Goal: Obtain resource: Obtain resource

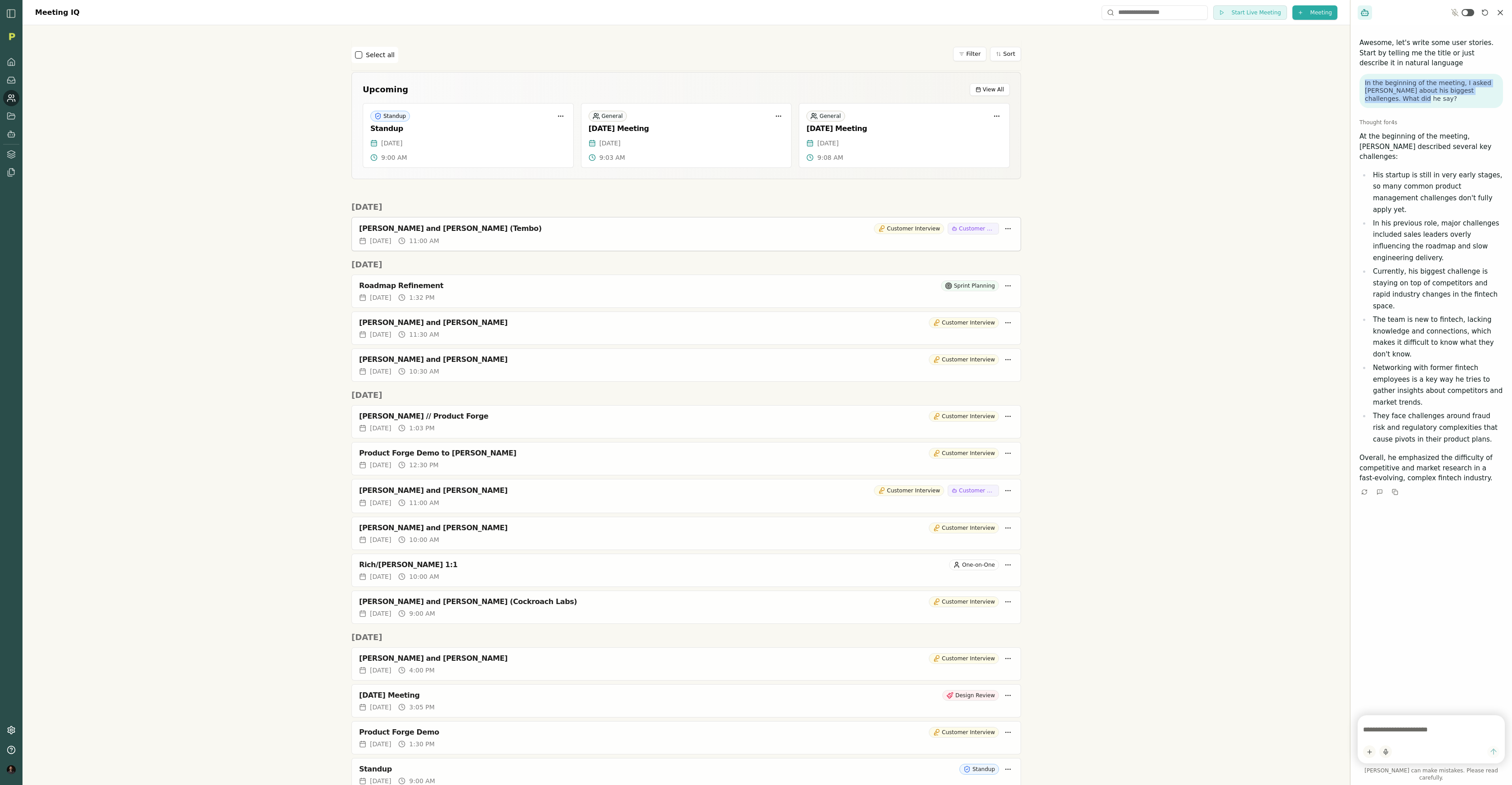
click at [465, 227] on div "Rich Theil and Benjamin Akar (Tembo)" at bounding box center [615, 228] width 511 height 9
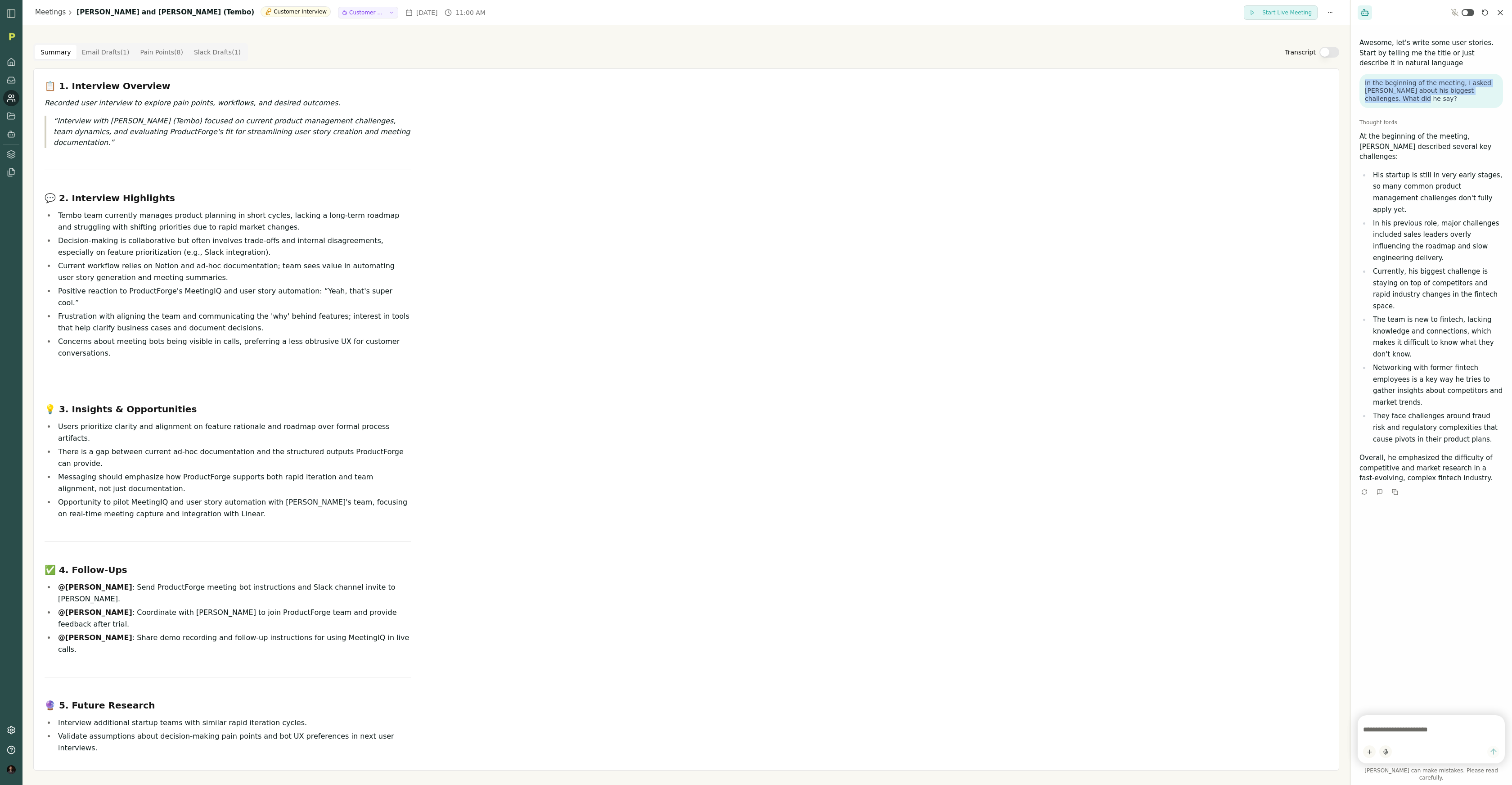
click at [768, 51] on button "Transcript" at bounding box center [1329, 52] width 20 height 11
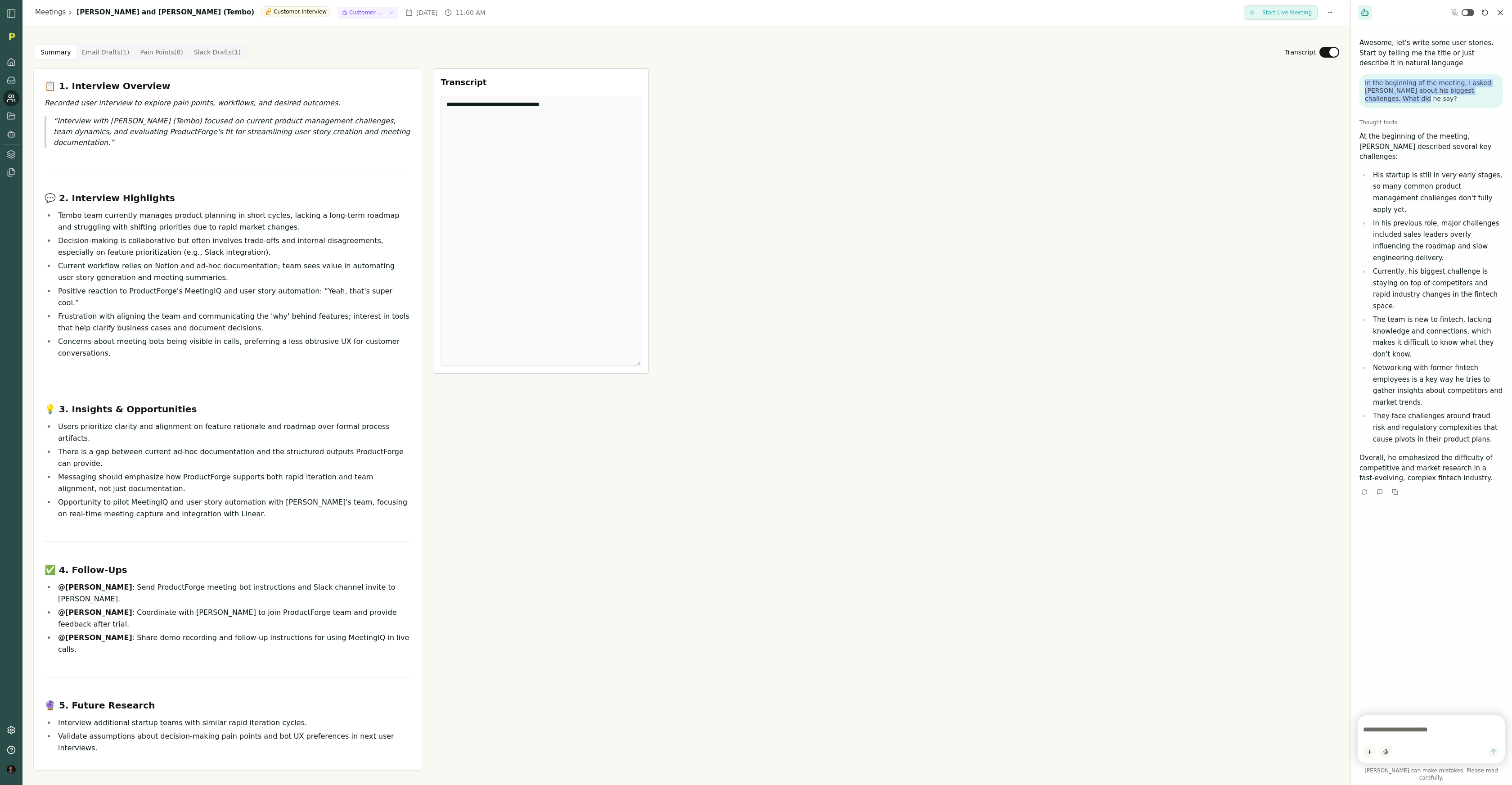
type button "on"
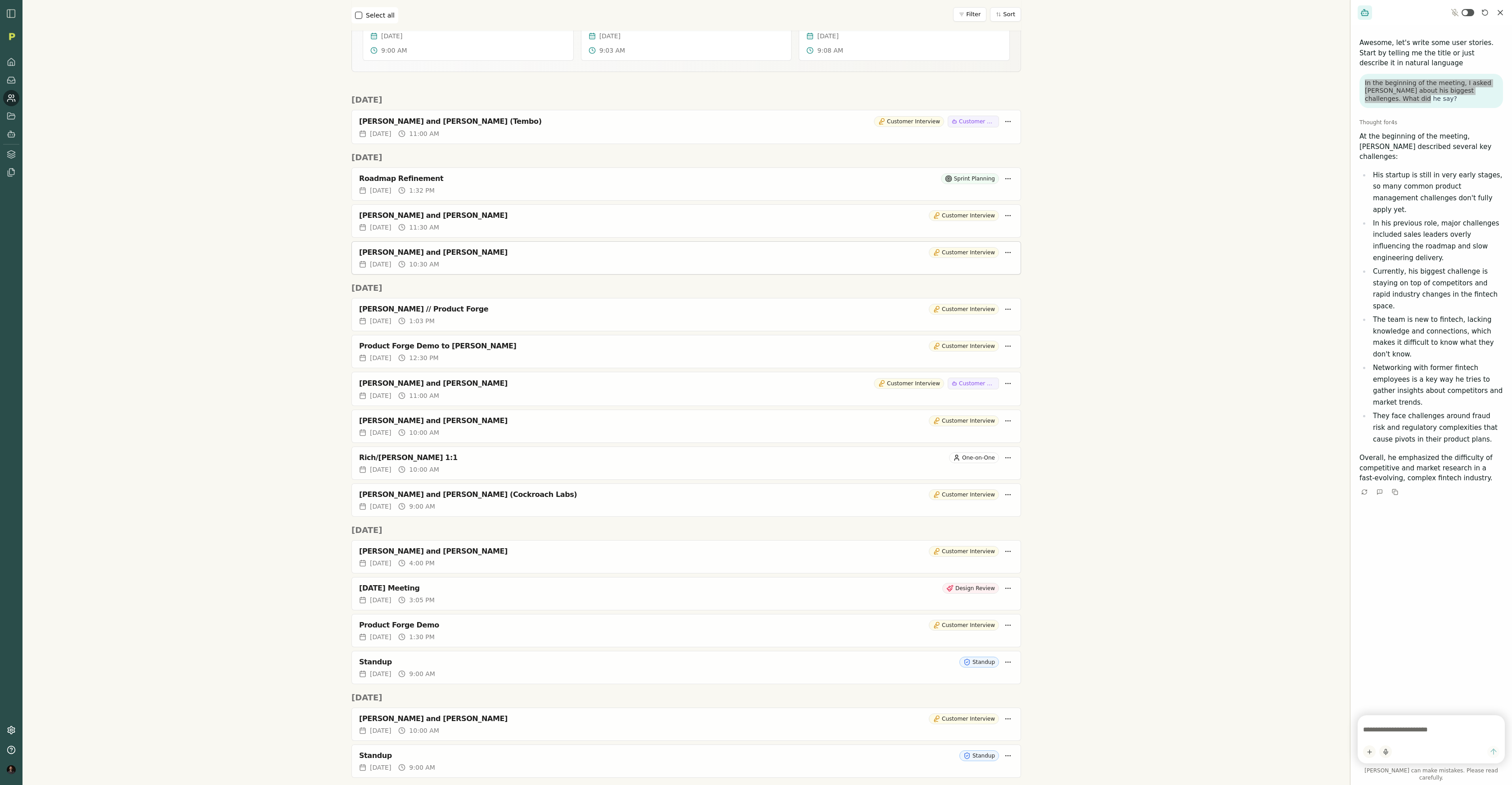
scroll to position [109, 0]
click at [768, 422] on div "Meeting IQ Start Live Meeting Meeting Select all Filter Sort Upcoming View All …" at bounding box center [686, 284] width 1328 height 785
click at [430, 350] on div "Product Forge Demo to Tyrone Ross Customer Interview" at bounding box center [686, 345] width 654 height 11
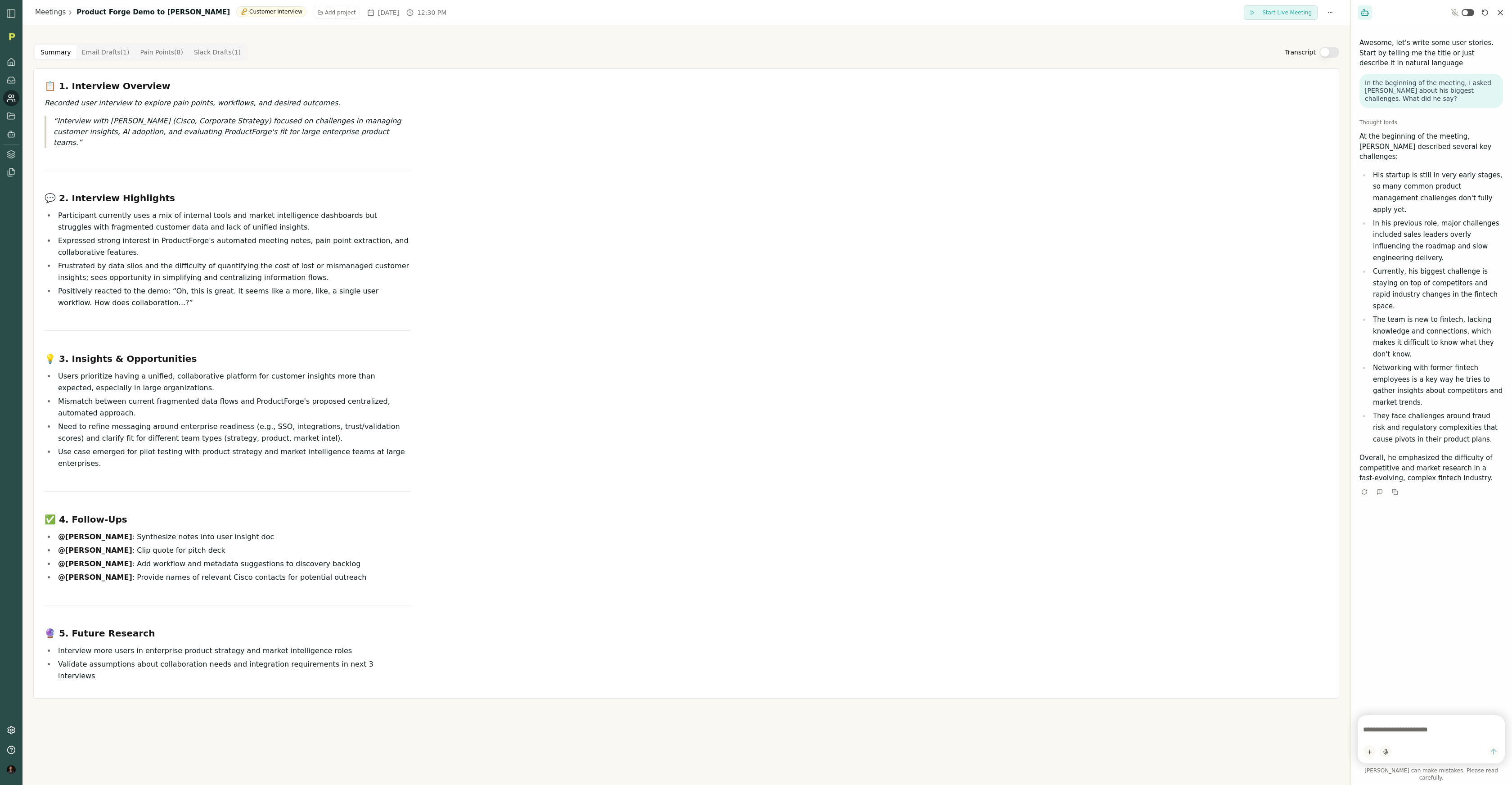
click at [89, 50] on Draft "Email Drafts ( 1 )" at bounding box center [106, 52] width 59 height 15
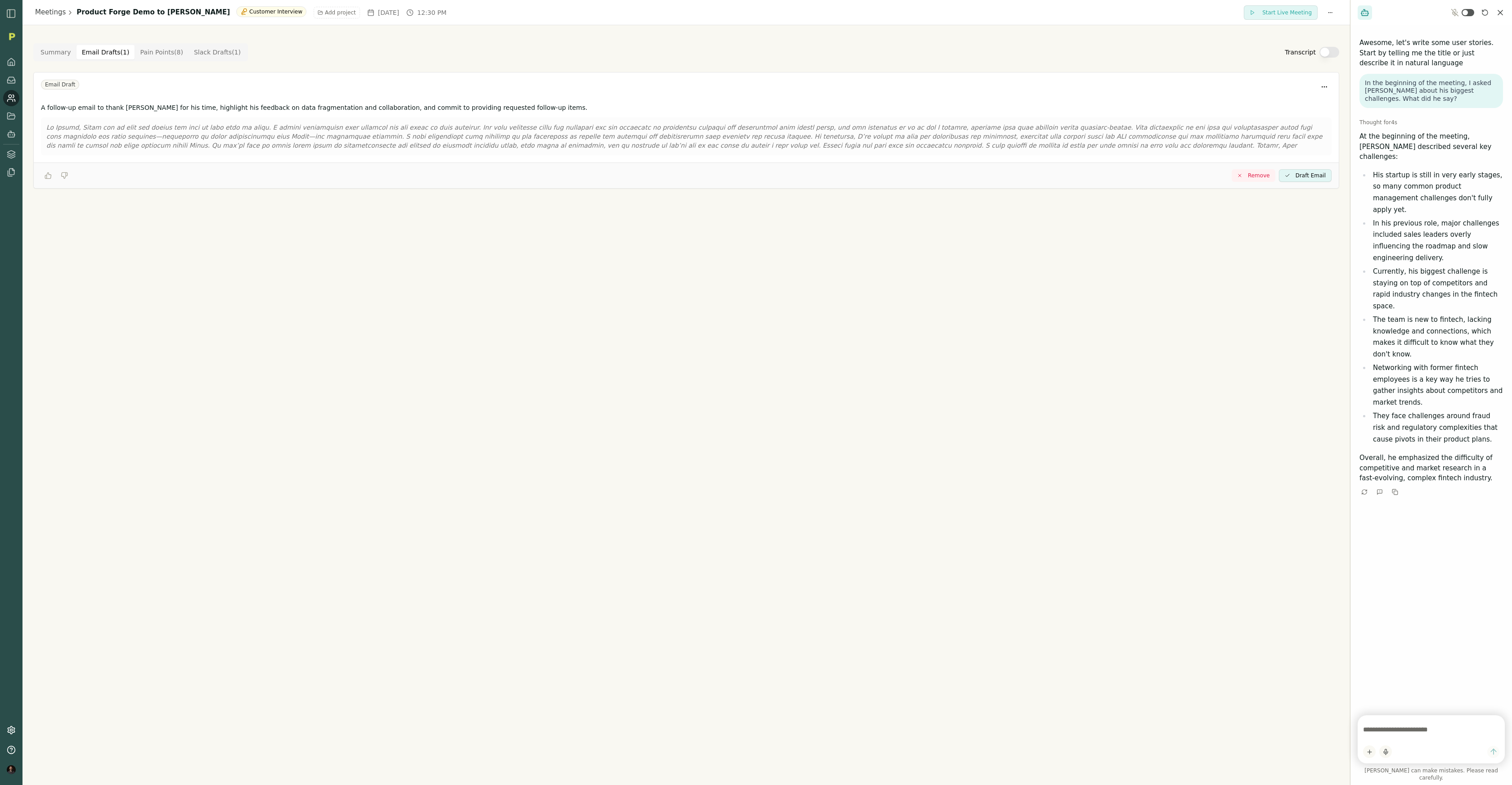
click at [768, 151] on div at bounding box center [686, 136] width 1291 height 38
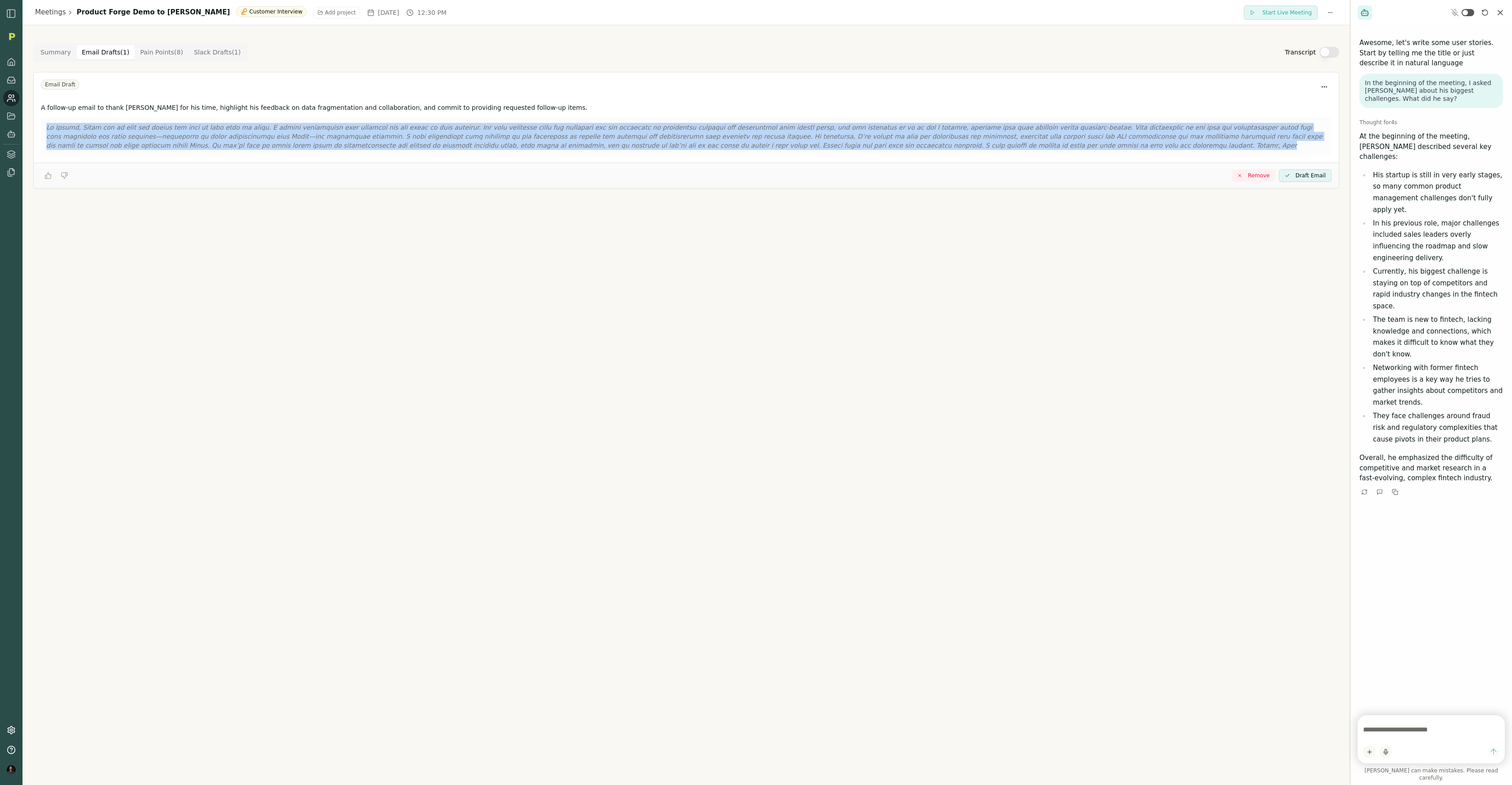
drag, startPoint x: 984, startPoint y: 147, endPoint x: 42, endPoint y: 130, distance: 942.2
click at [42, 130] on div at bounding box center [686, 136] width 1291 height 38
copy p "Hi Tyrone, Thank you so much for taking the time to meet with us today. I reall…"
click at [768, 16] on icon "Reset conversation" at bounding box center [1485, 12] width 7 height 7
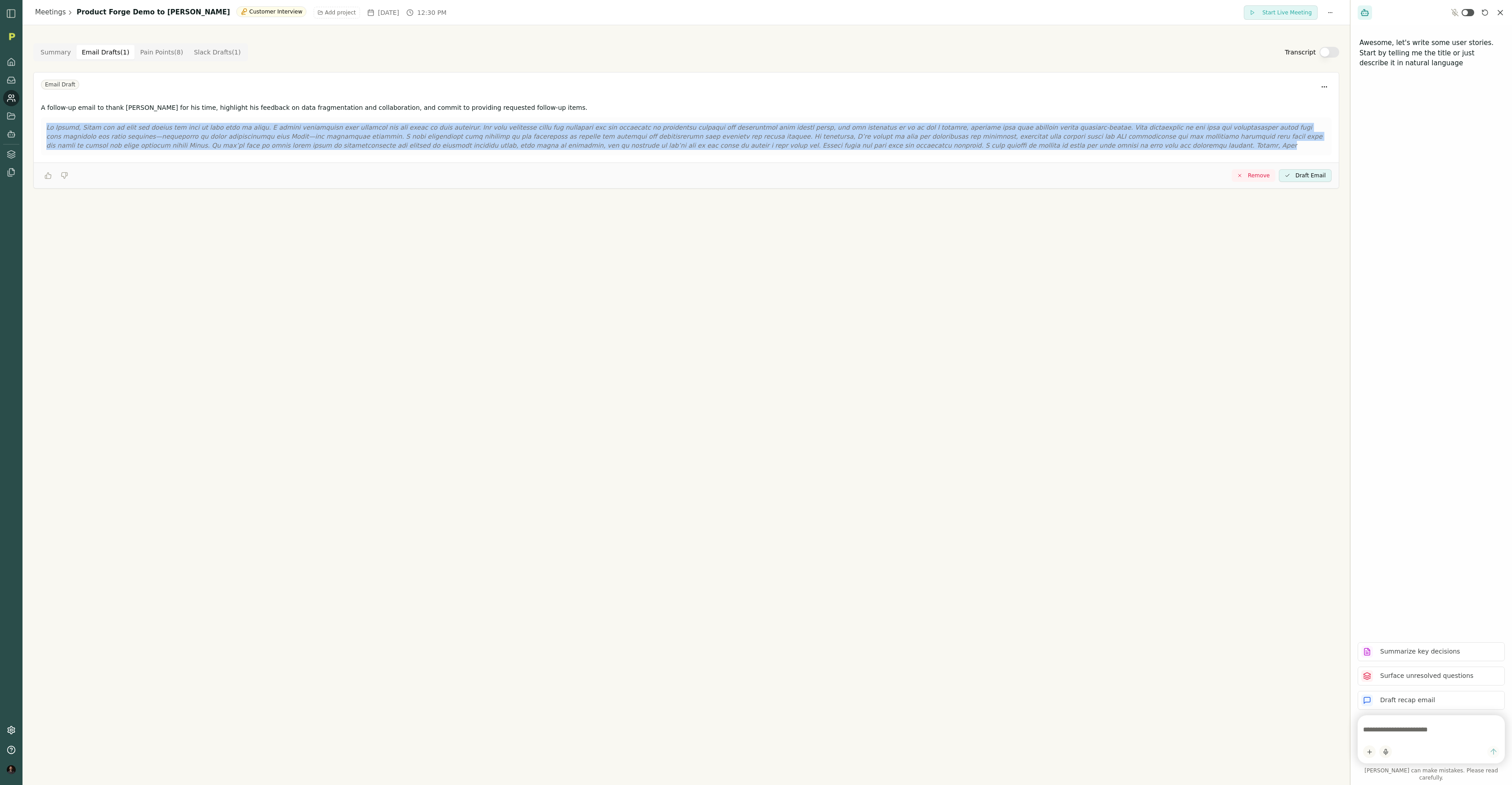
click at [768, 422] on textarea at bounding box center [1431, 729] width 136 height 18
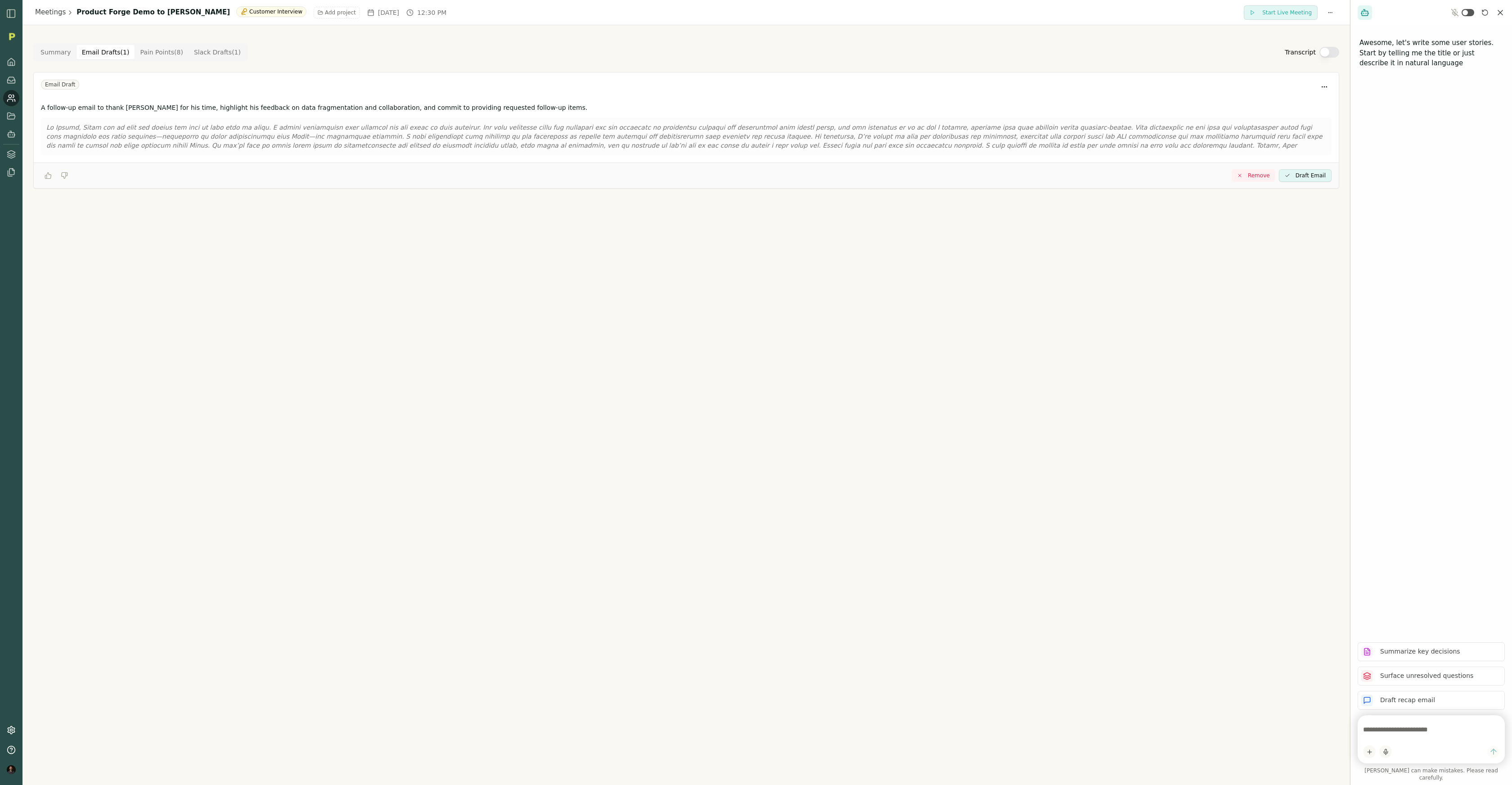
type textarea "*"
type textarea "**********"
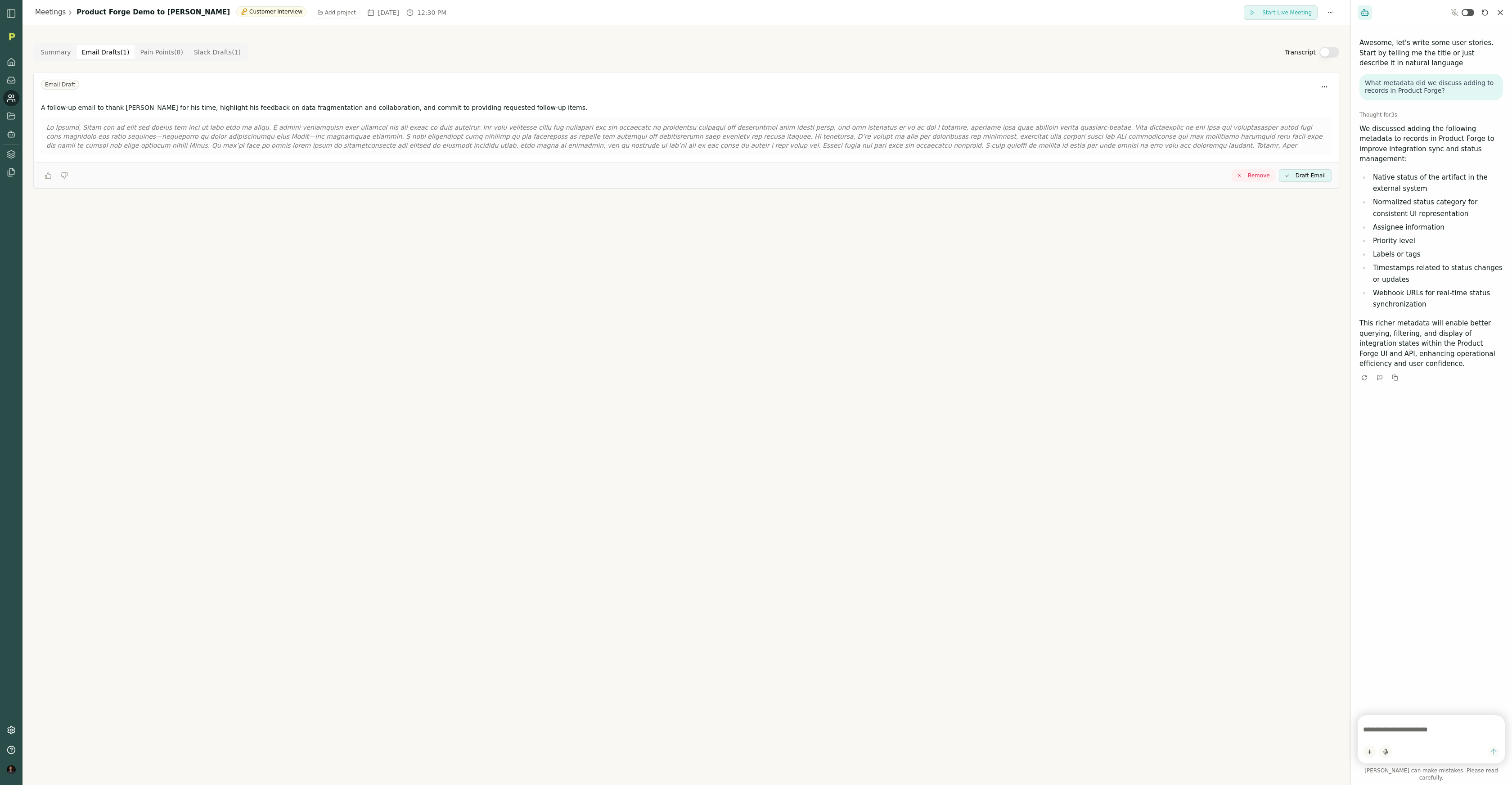
click at [768, 422] on textarea at bounding box center [1431, 729] width 136 height 18
type textarea "**********"
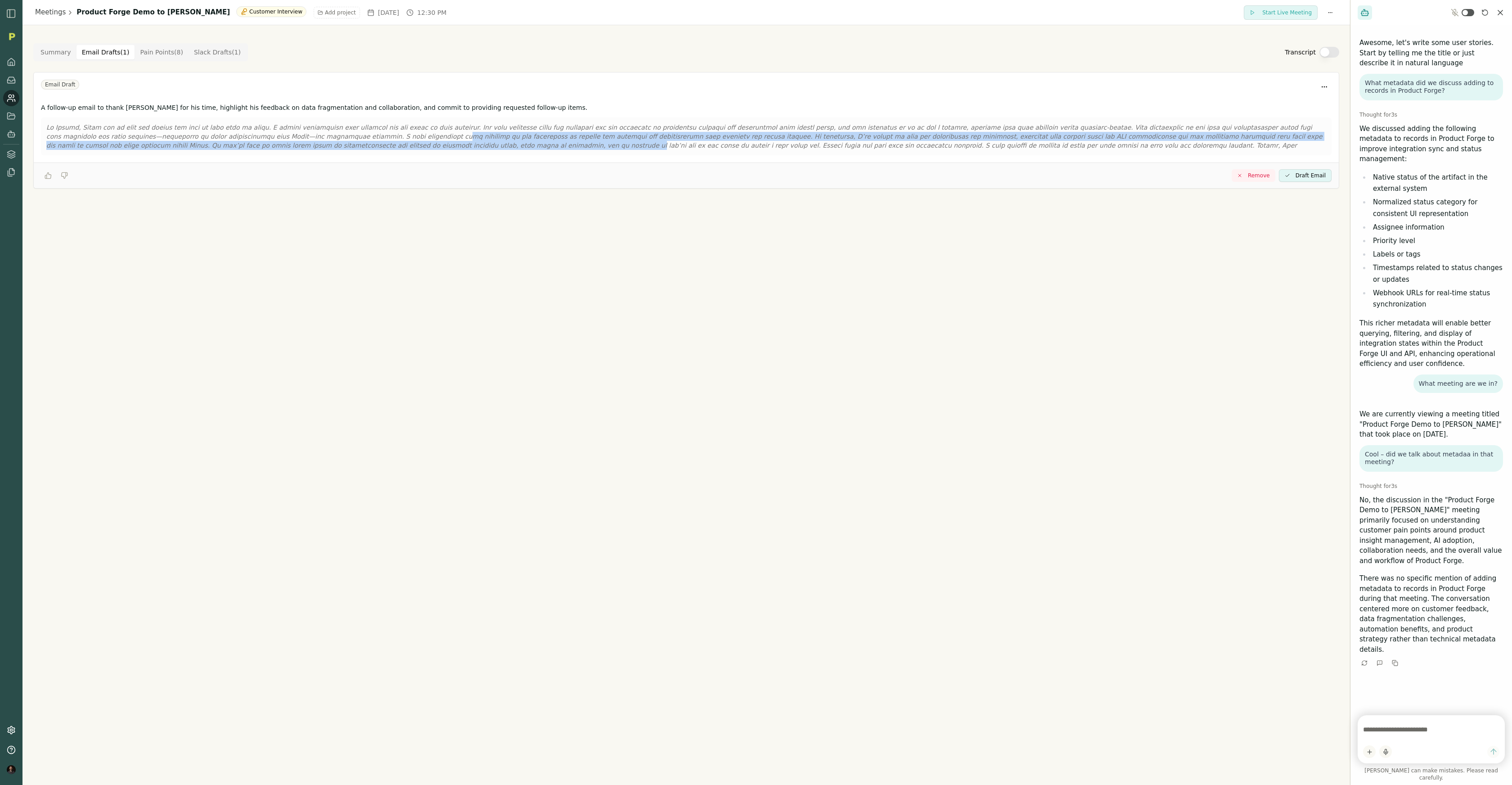
drag, startPoint x: 334, startPoint y: 140, endPoint x: 383, endPoint y: 147, distance: 49.5
click at [383, 147] on p at bounding box center [686, 136] width 1280 height 27
click at [62, 14] on link "Meetings" at bounding box center [50, 12] width 31 height 11
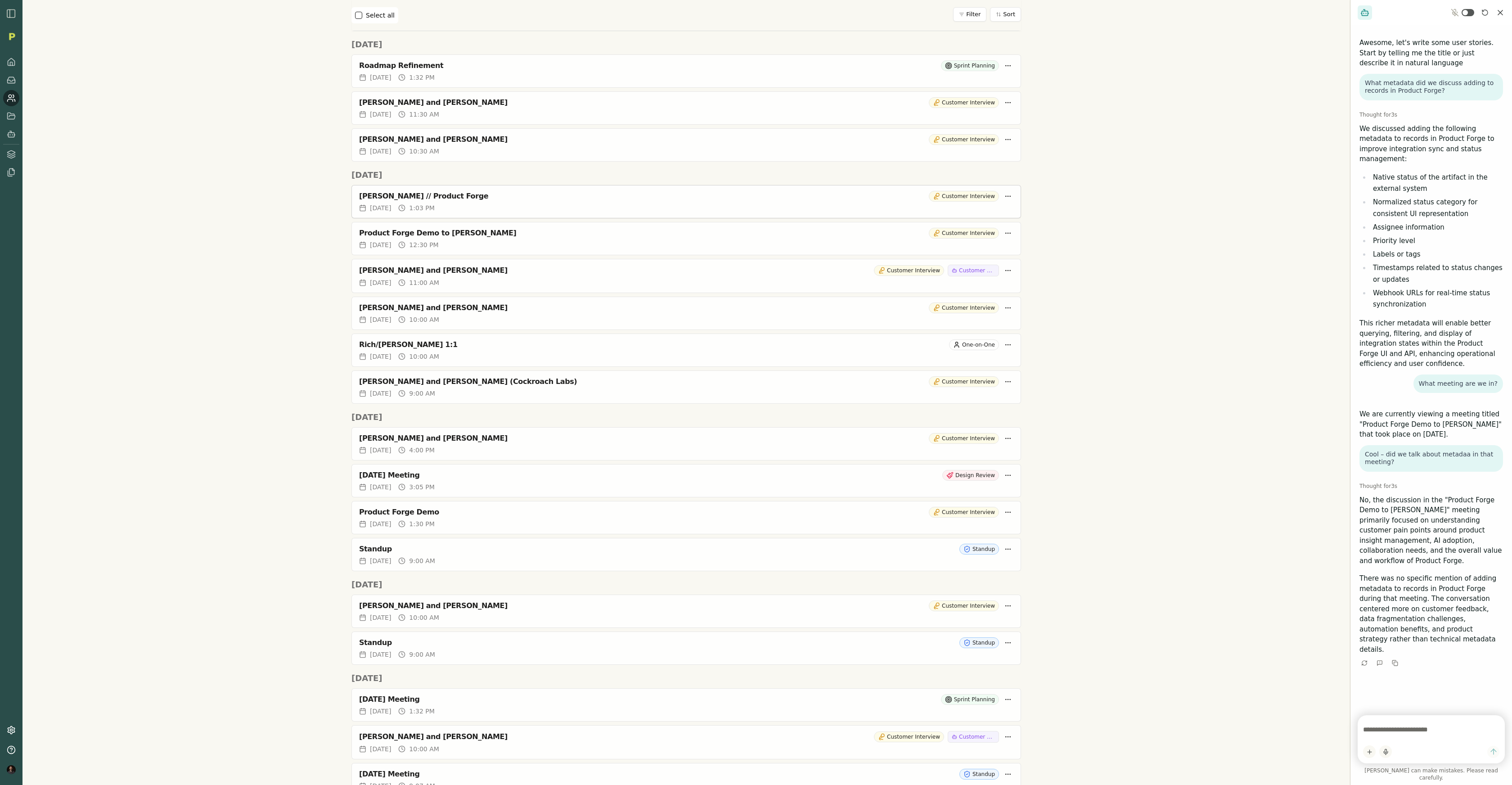
scroll to position [226, 0]
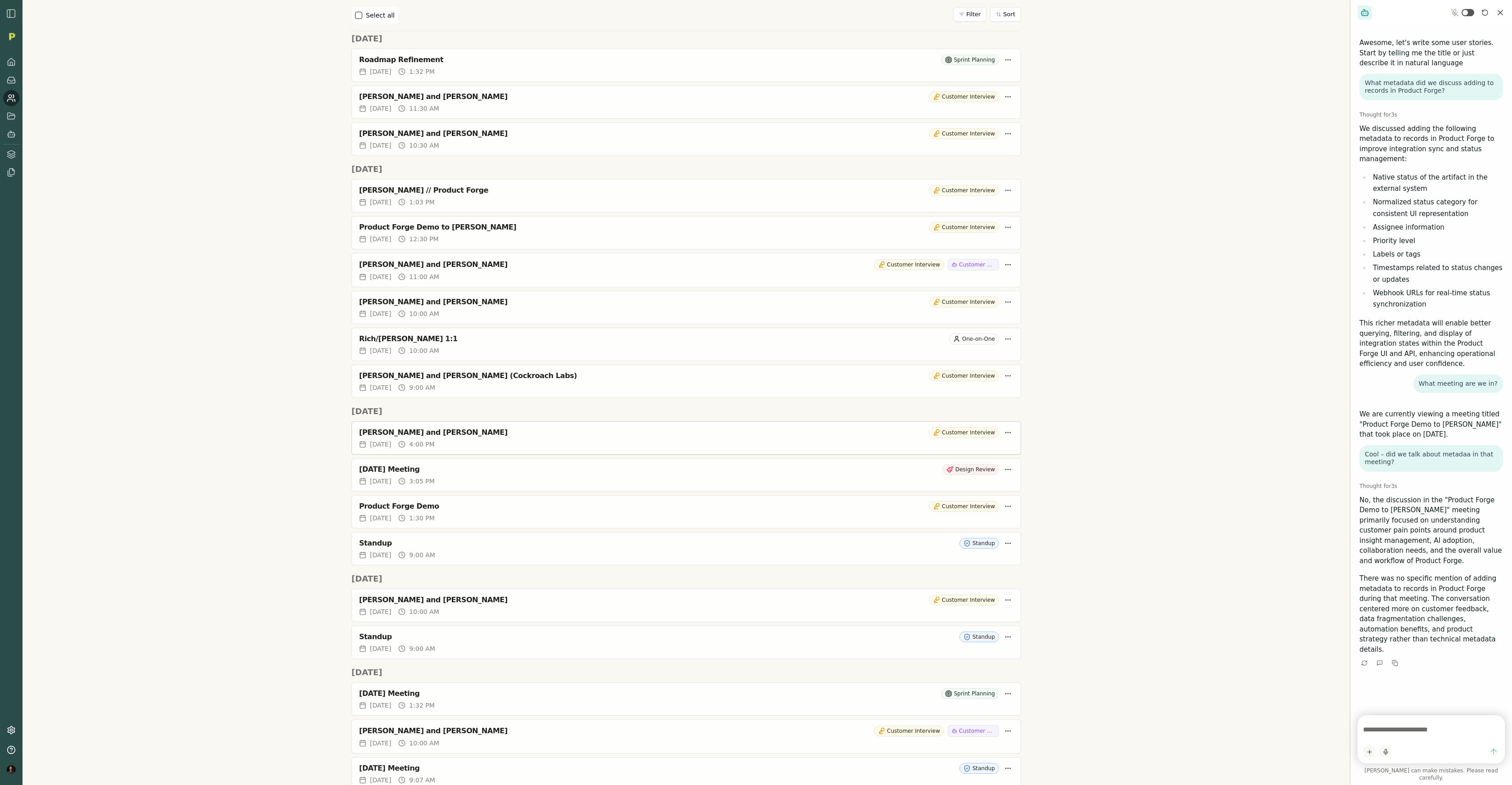
click at [441, 422] on div "Rich Theil and Alexander Crosby" at bounding box center [642, 432] width 566 height 9
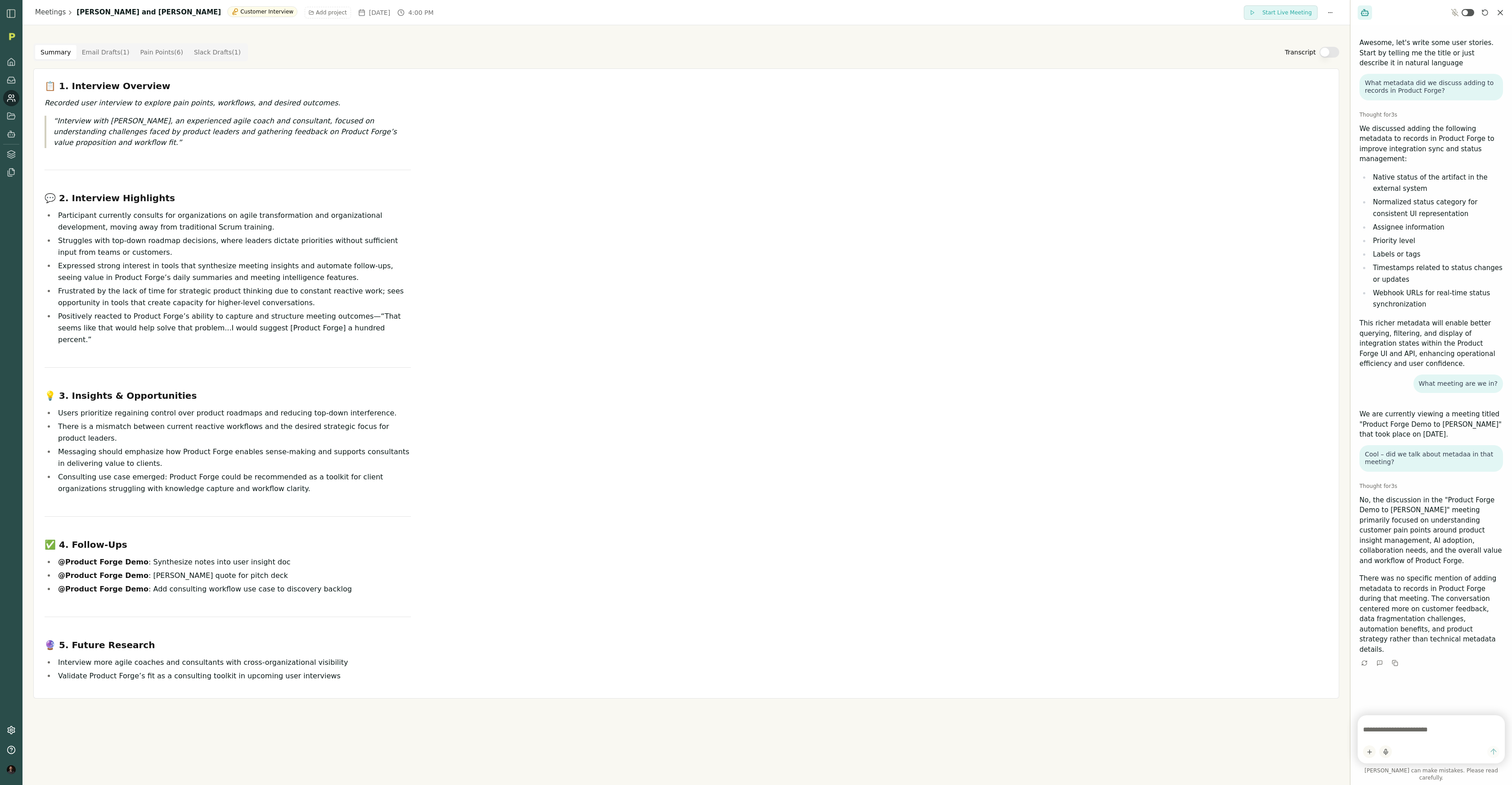
click at [768, 11] on icon "Reset conversation" at bounding box center [1485, 12] width 7 height 7
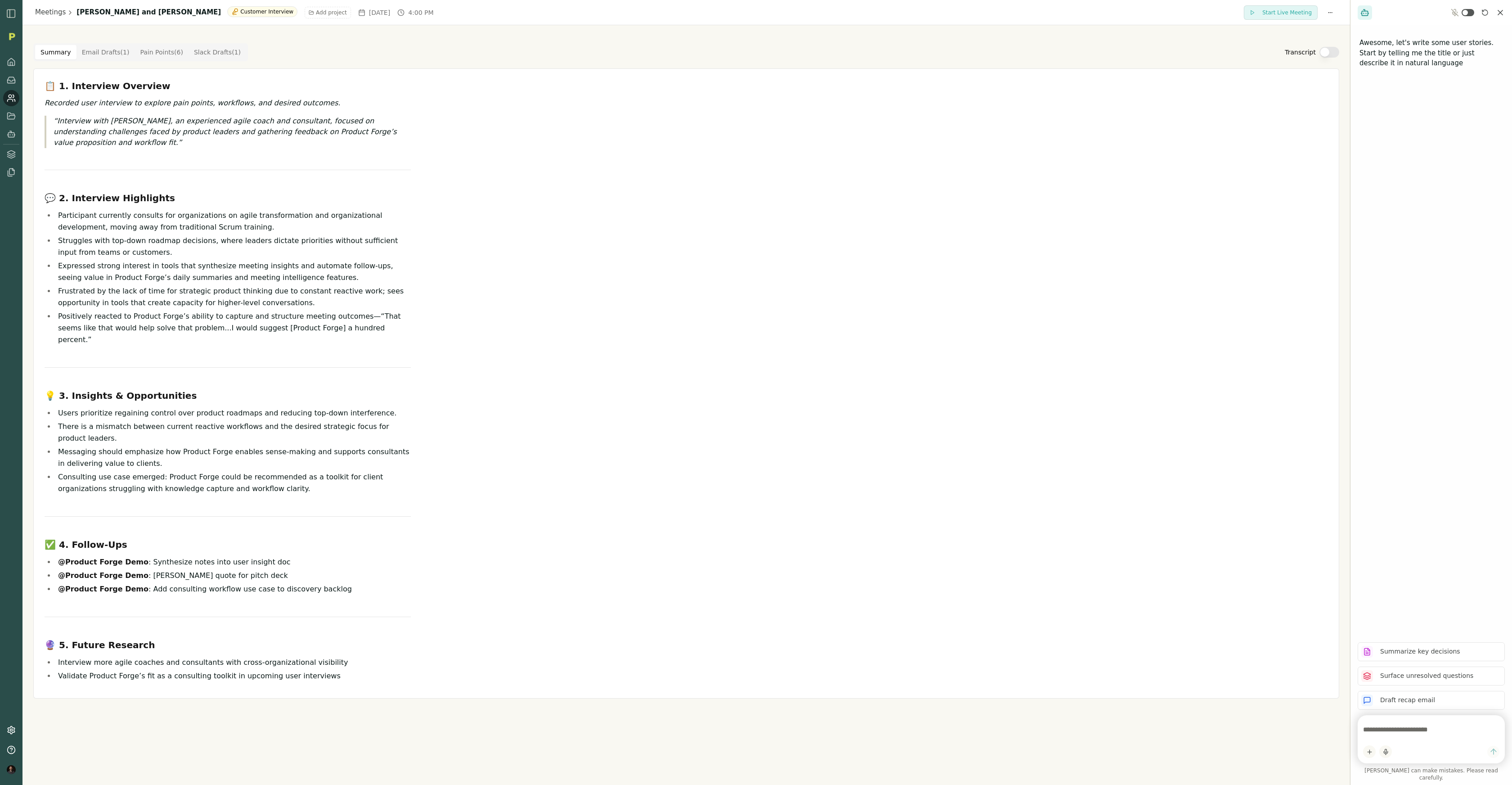
click at [768, 422] on textarea at bounding box center [1431, 729] width 136 height 18
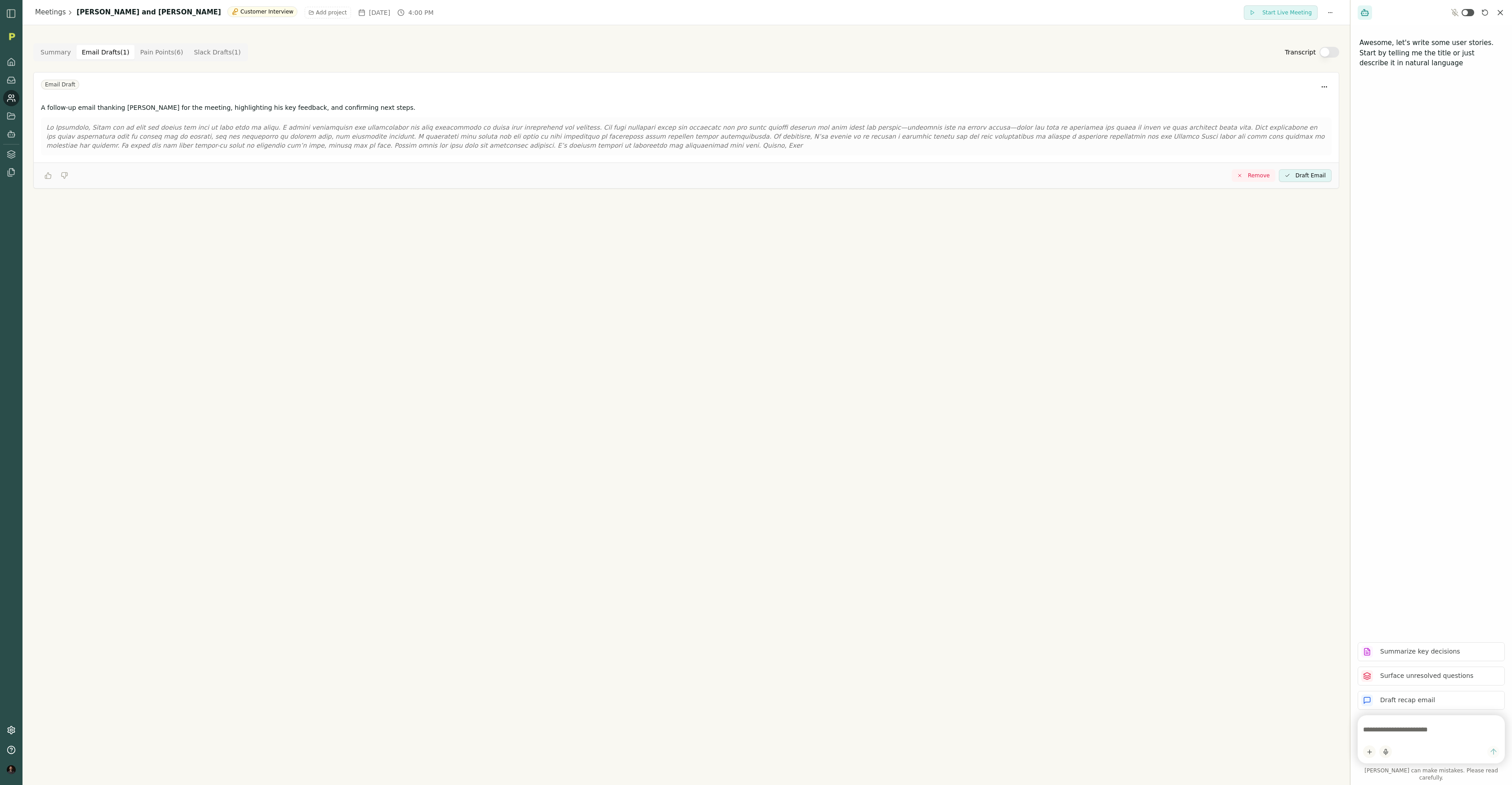
click at [90, 47] on Draft "Email Drafts ( 1 )" at bounding box center [106, 52] width 59 height 15
click at [512, 150] on p at bounding box center [686, 136] width 1280 height 27
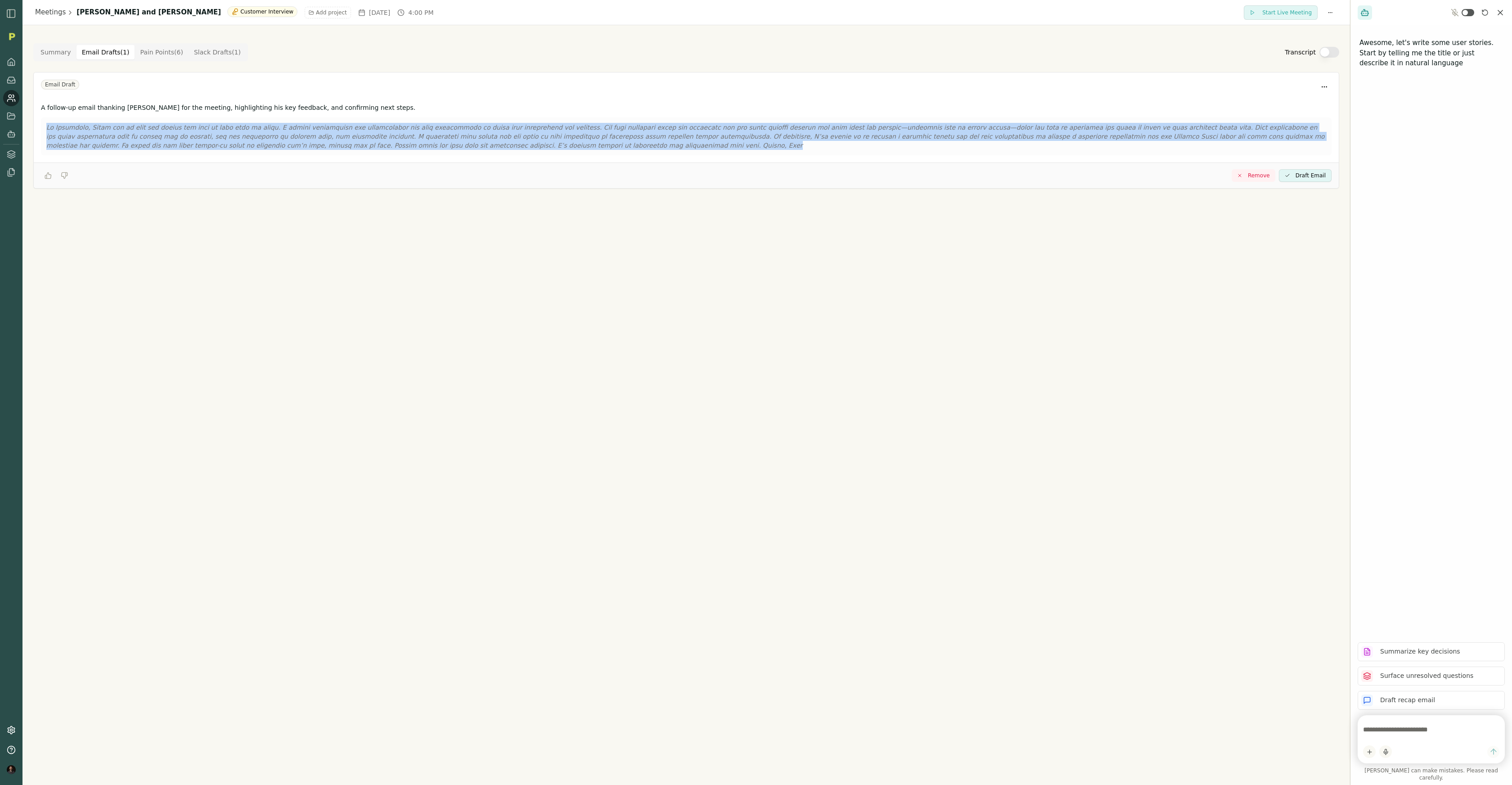
drag, startPoint x: 512, startPoint y: 150, endPoint x: 40, endPoint y: 128, distance: 472.5
click at [40, 128] on div "A follow-up email thanking Alexander for the meeting, highlighting his key feed…" at bounding box center [686, 130] width 1305 height 63
copy div "Hi Alexander, Thank you so much for taking the time to meet with me today. I re…"
click at [42, 9] on link "Meetings" at bounding box center [50, 12] width 31 height 11
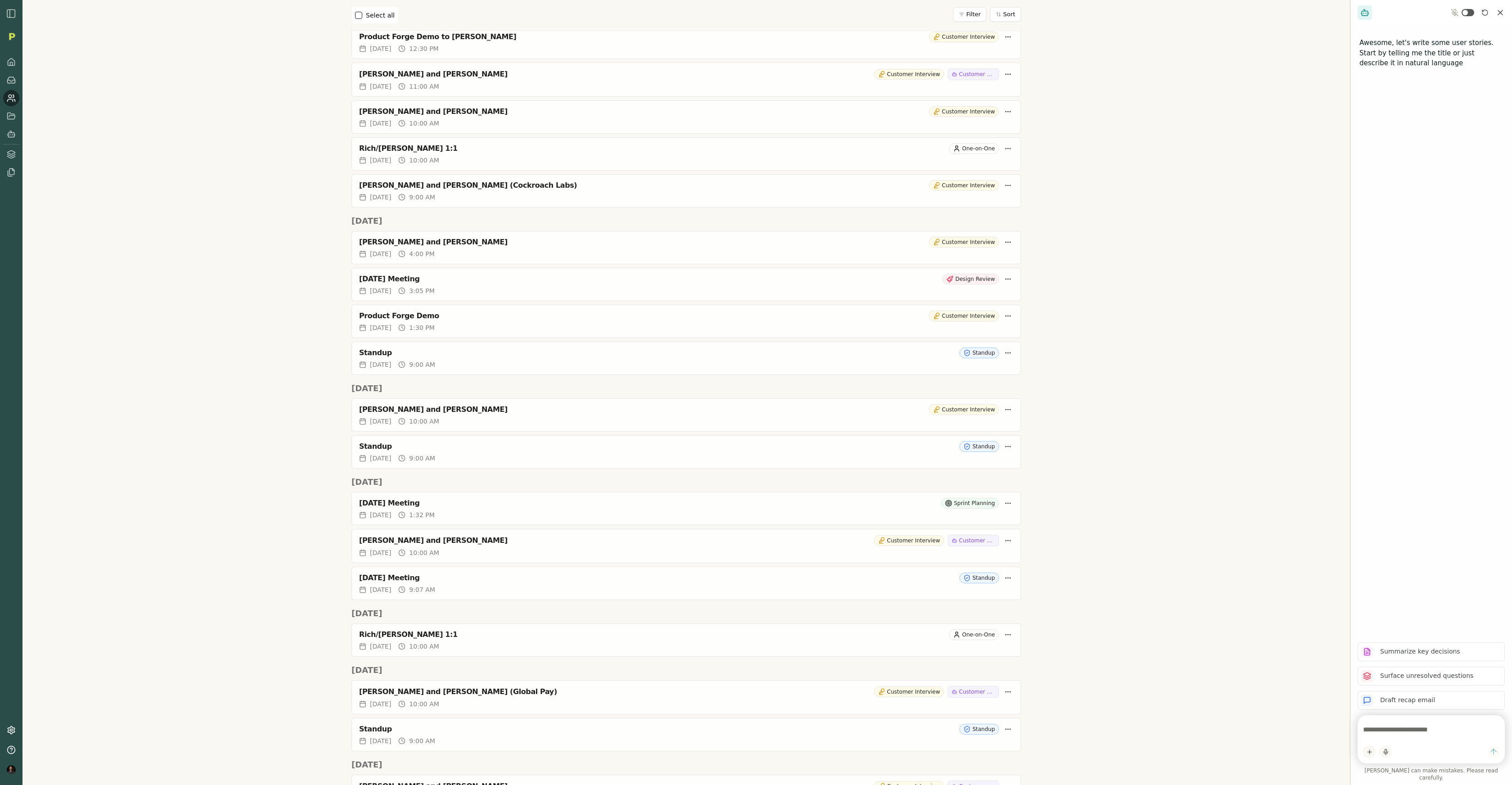
scroll to position [440, 0]
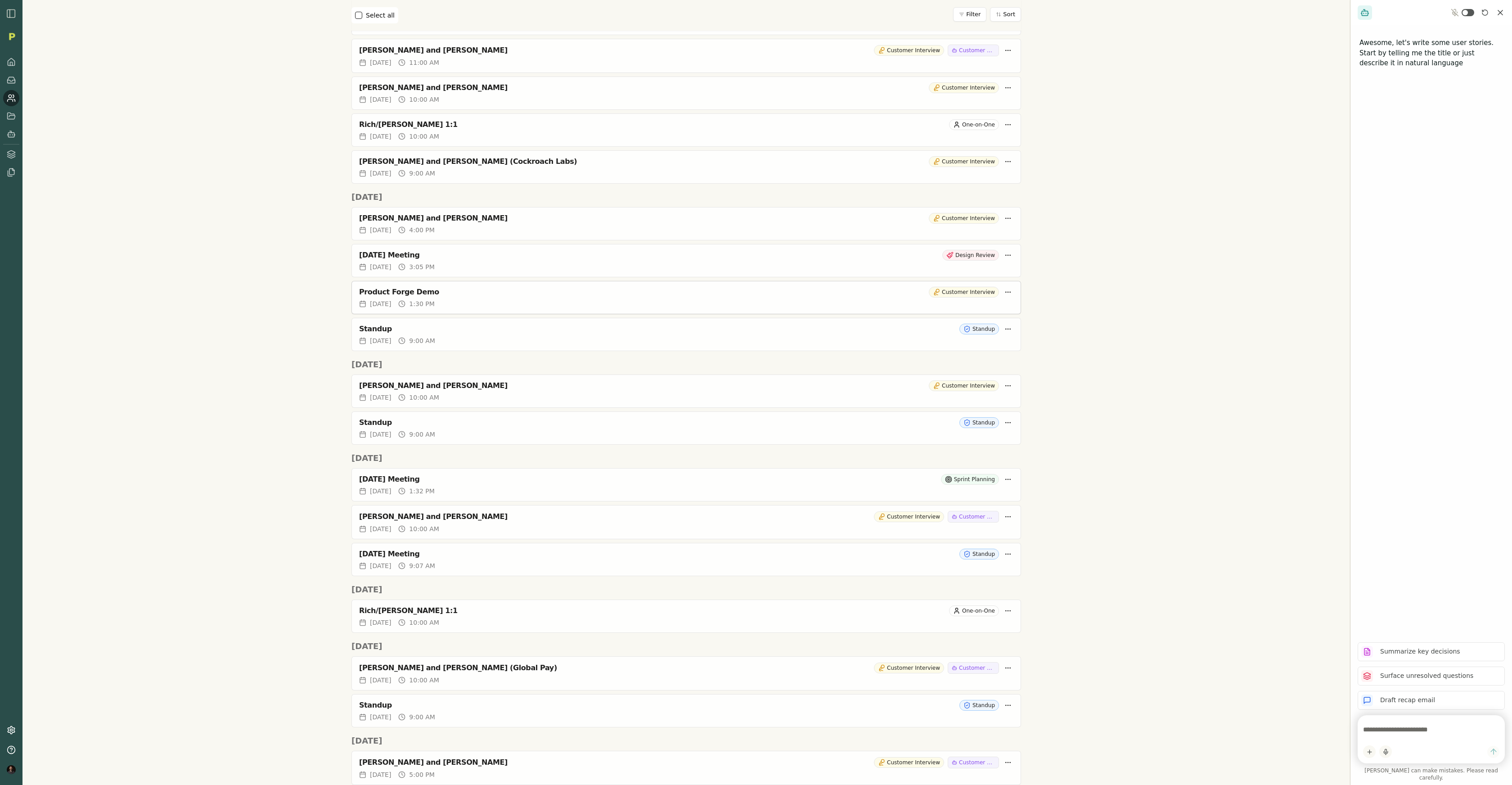
click at [383, 294] on div "Product Forge Demo" at bounding box center [642, 292] width 566 height 9
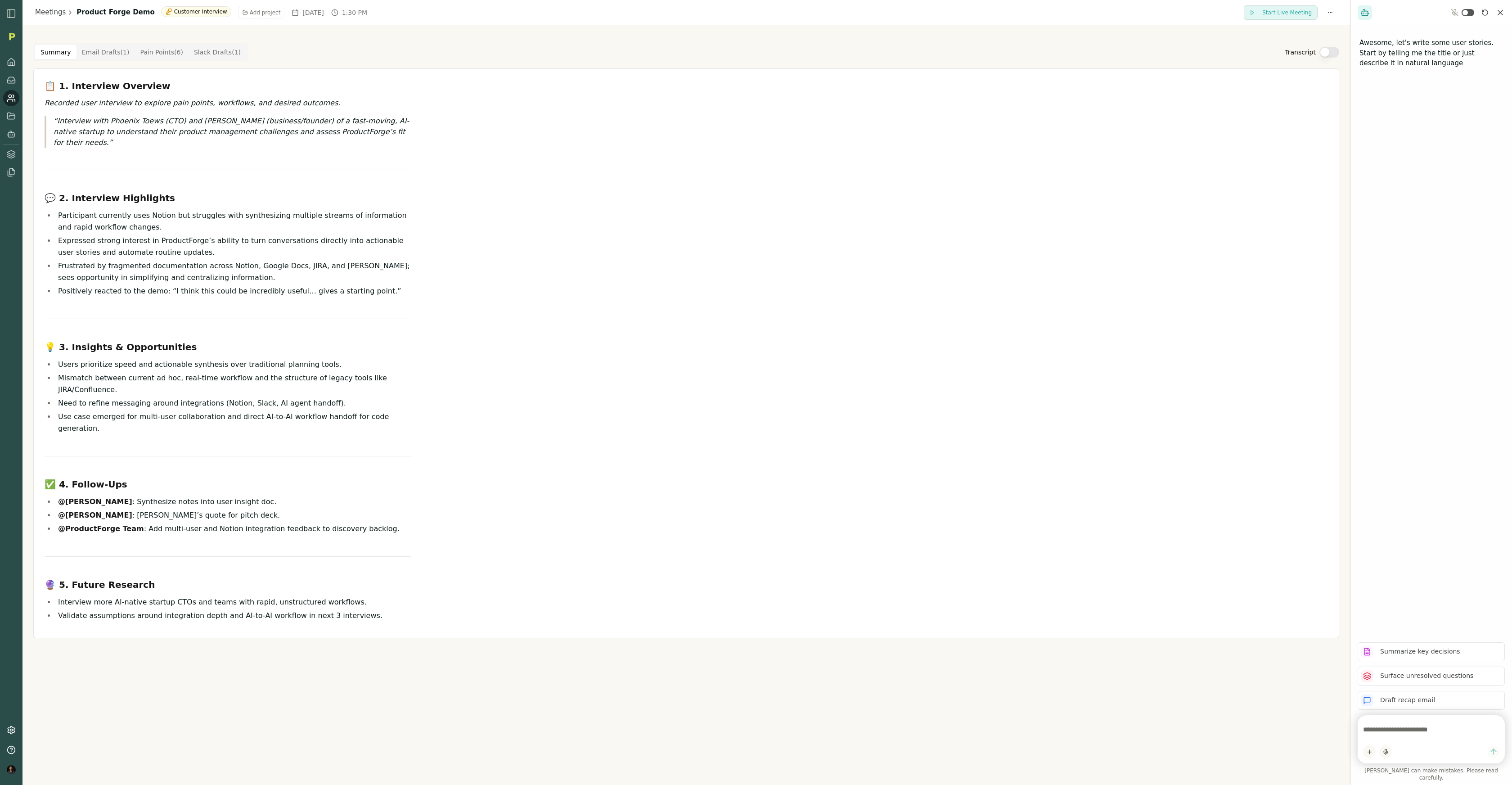
click at [96, 54] on Draft "Email Drafts ( 1 )" at bounding box center [106, 52] width 59 height 15
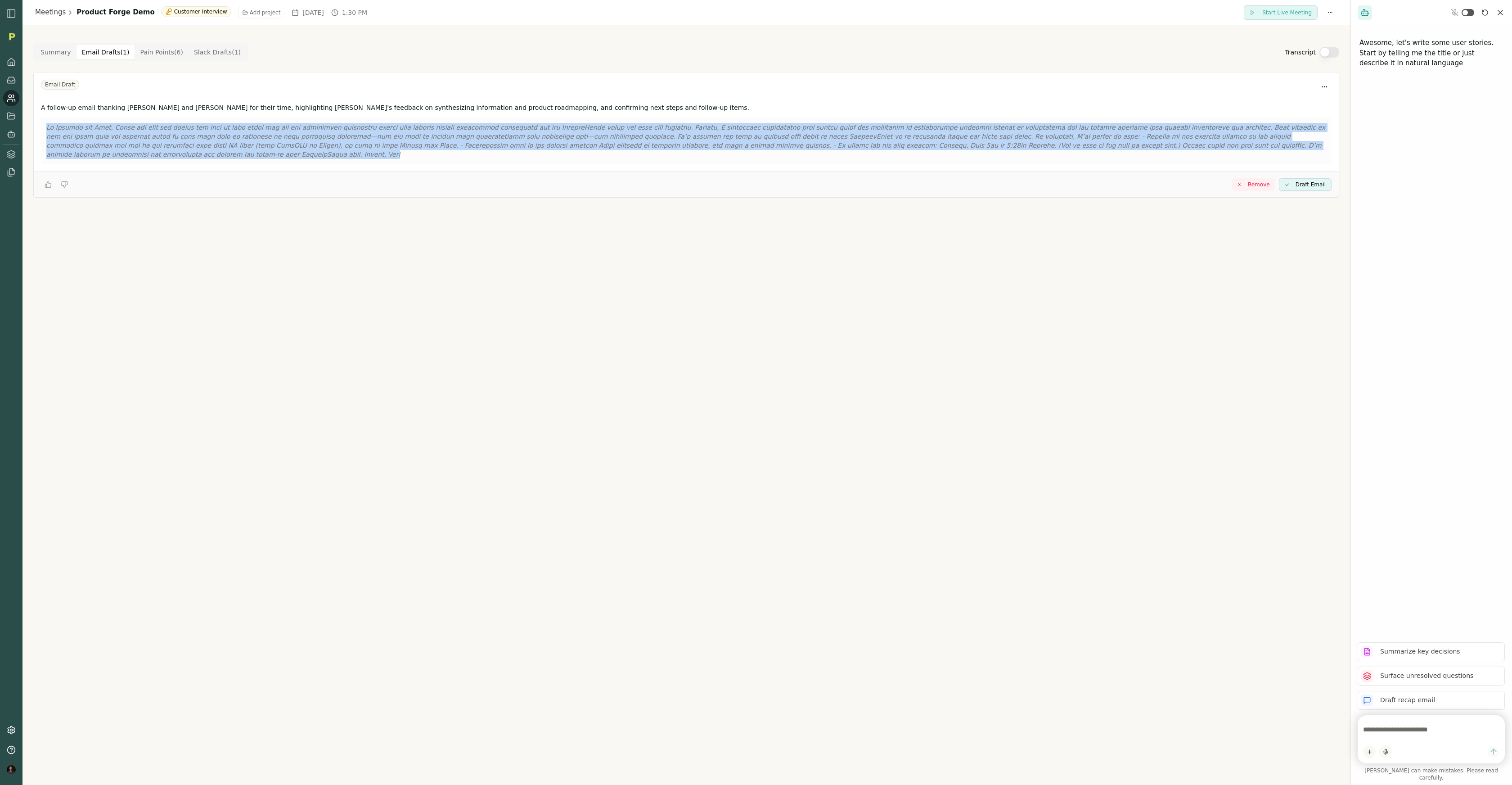
drag, startPoint x: 1252, startPoint y: 144, endPoint x: 33, endPoint y: 120, distance: 1219.2
click at [34, 120] on div "A follow-up email thanking Phoenix and Paul for their time, highlighting Phoeni…" at bounding box center [686, 135] width 1305 height 72
copy p "Hi Phoenix and Paul, Thank you both for taking the time to meet today and for t…"
click at [43, 15] on link "Meetings" at bounding box center [50, 12] width 31 height 11
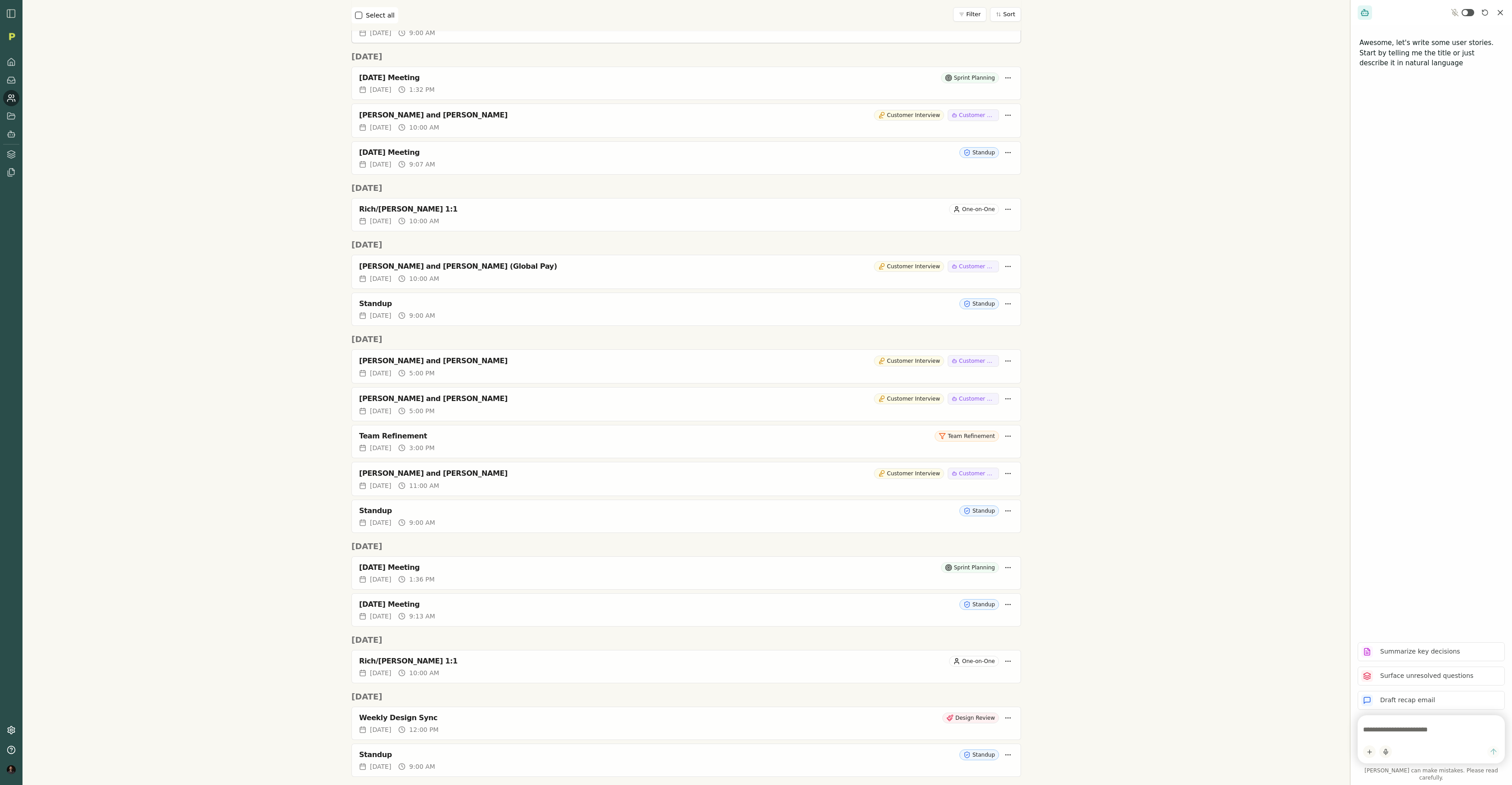
scroll to position [868, 0]
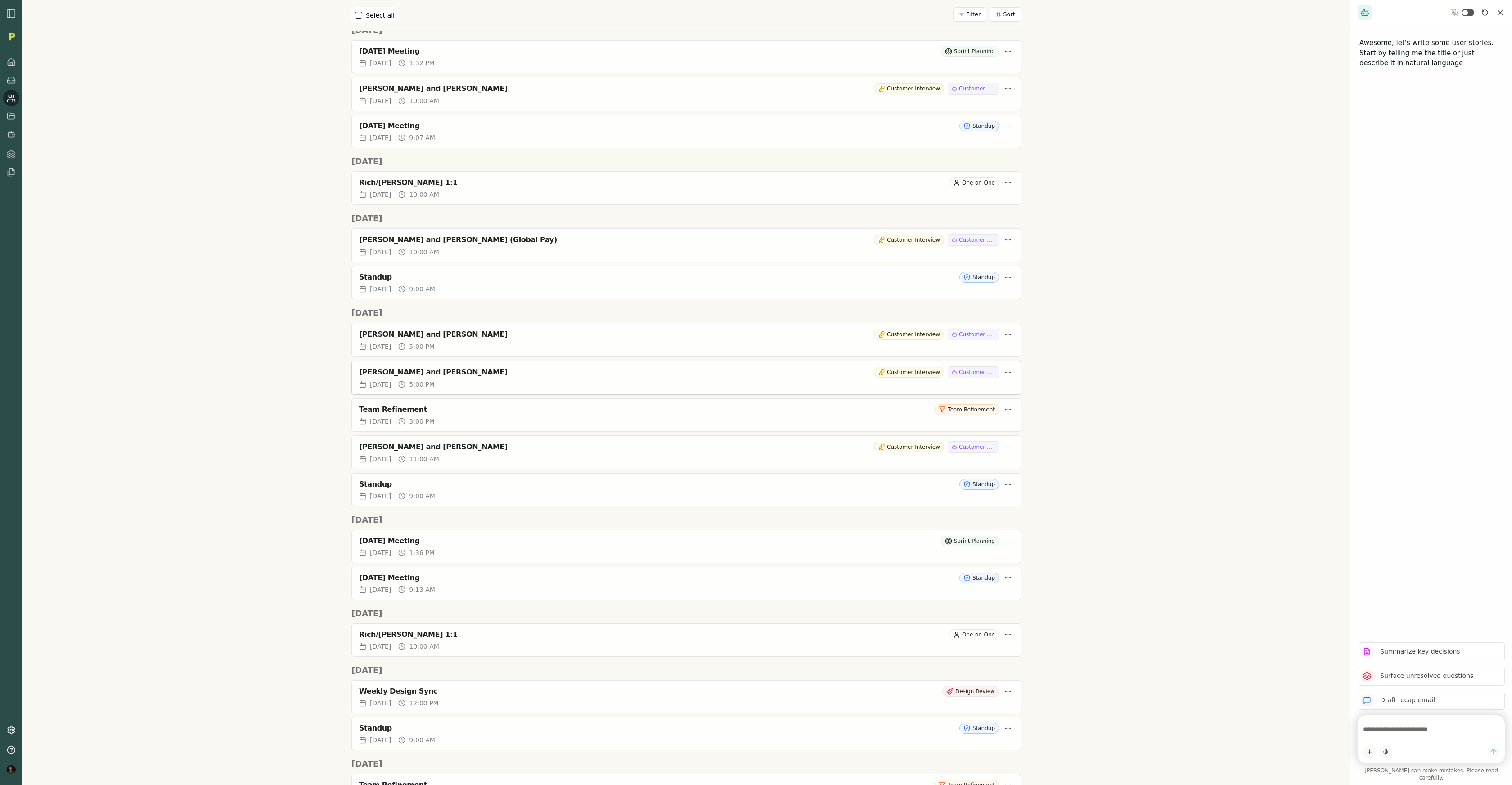
click at [387, 371] on div "Rich Theil and Talisha Shine" at bounding box center [615, 372] width 511 height 9
